Goal: Navigation & Orientation: Find specific page/section

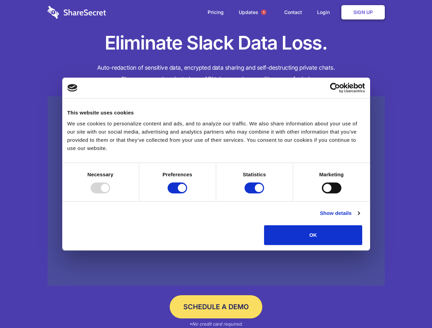
click at [110, 194] on div at bounding box center [100, 188] width 19 height 11
click at [187, 194] on input "Preferences" at bounding box center [177, 188] width 19 height 11
checkbox input "false"
click at [255, 194] on input "Statistics" at bounding box center [254, 188] width 19 height 11
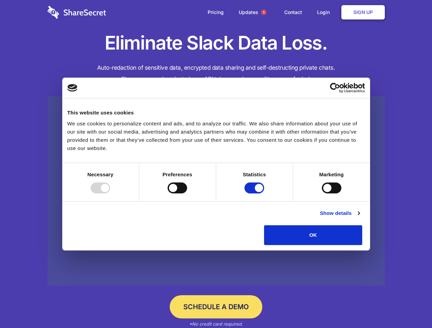
checkbox input "false"
click at [322, 194] on input "Marketing" at bounding box center [331, 188] width 19 height 11
checkbox input "true"
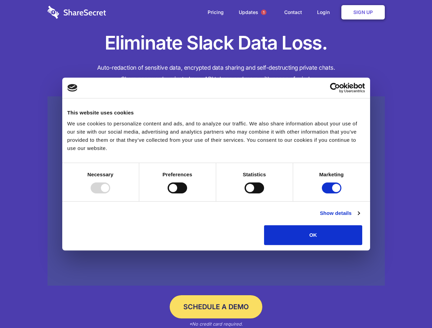
click at [359, 218] on link "Show details" at bounding box center [340, 213] width 40 height 8
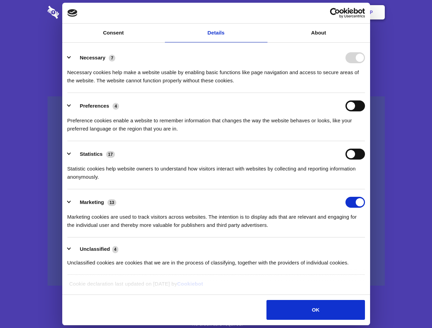
click at [378, 248] on body "Consent Details [#IABV2SETTINGS#] About This website uses cookies We use cookie…" at bounding box center [216, 164] width 432 height 328
click at [263, 12] on span "1" at bounding box center [263, 12] width 5 height 5
